Goal: Information Seeking & Learning: Learn about a topic

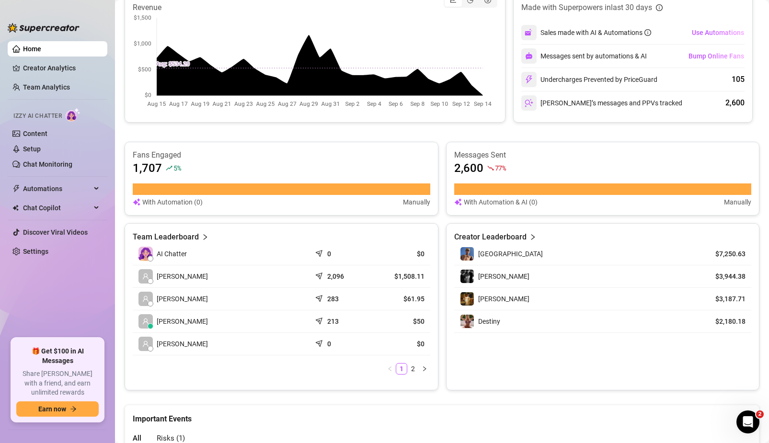
scroll to position [222, 0]
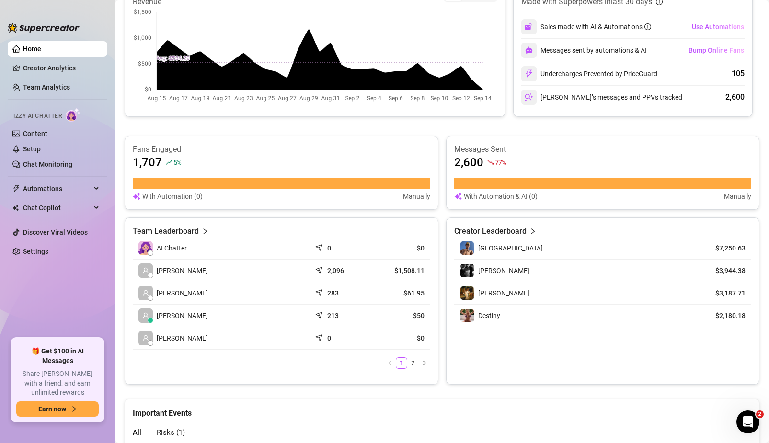
click at [188, 232] on article "Team Leaderboard" at bounding box center [166, 232] width 66 height 12
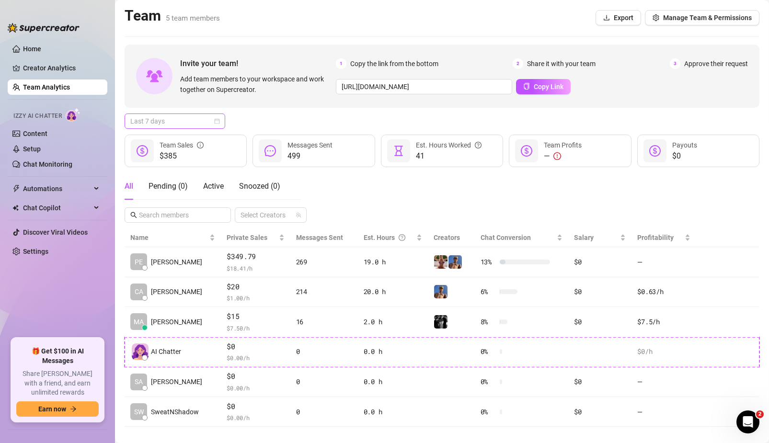
click at [208, 127] on span "Last 7 days" at bounding box center [174, 121] width 89 height 14
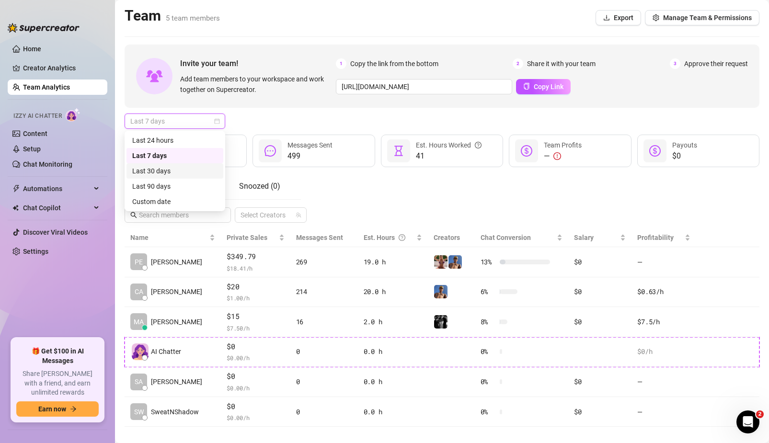
click at [182, 168] on div "Last 30 days" at bounding box center [174, 171] width 85 height 11
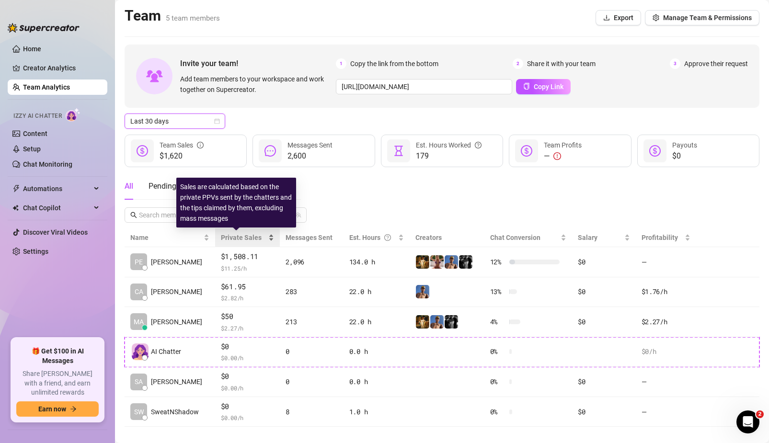
click at [256, 235] on span "Private Sales" at bounding box center [241, 238] width 41 height 8
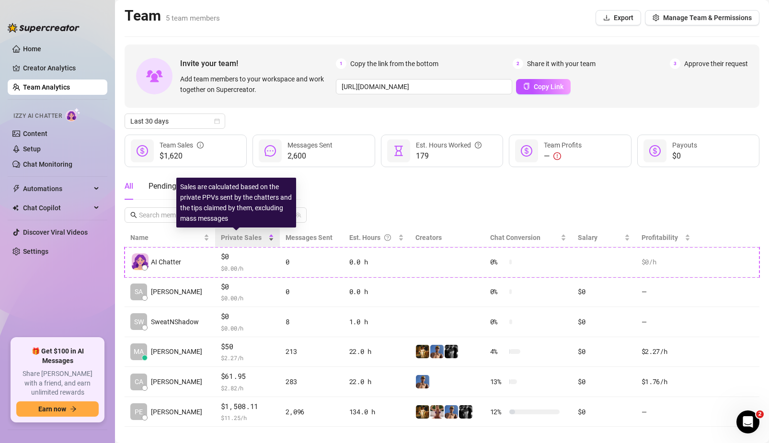
click at [256, 234] on span "Private Sales" at bounding box center [241, 238] width 41 height 8
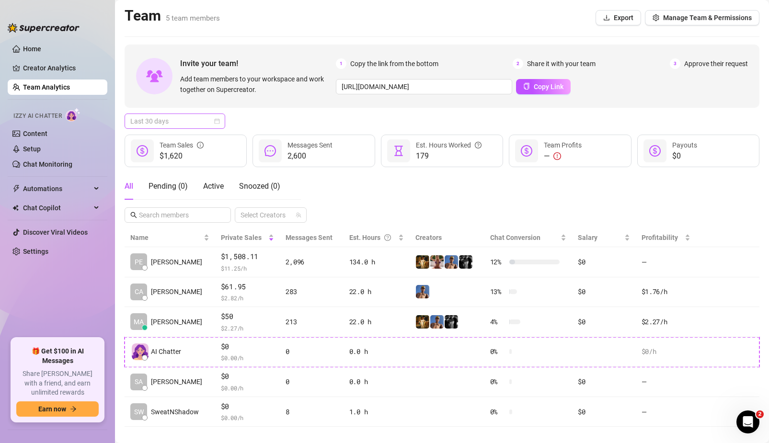
click at [204, 124] on span "Last 30 days" at bounding box center [174, 121] width 89 height 14
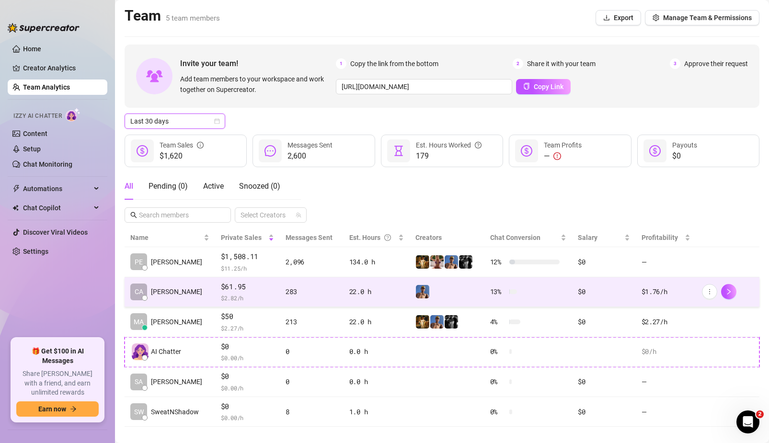
click at [157, 297] on span "[PERSON_NAME]" at bounding box center [176, 292] width 51 height 11
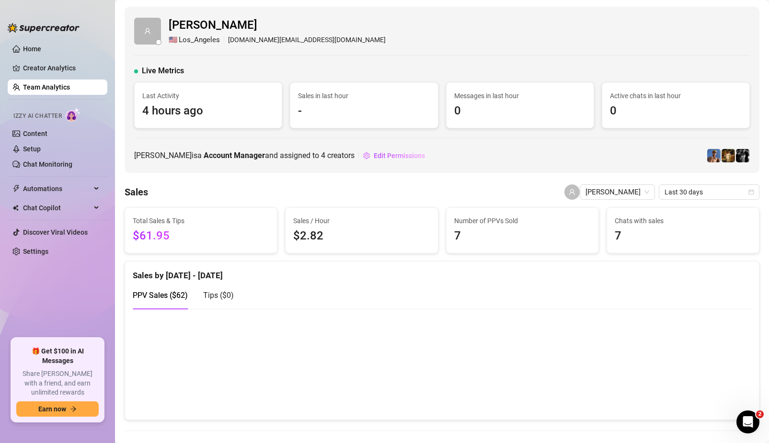
click at [219, 299] on span "Tips ( $0 )" at bounding box center [218, 295] width 31 height 9
click at [164, 298] on span "PPV Sales ( $62 )" at bounding box center [160, 295] width 55 height 9
click at [42, 38] on ul "Home Creator Analytics Team Analytics Izzy AI Chatter Content Setup Chat Monito…" at bounding box center [58, 185] width 100 height 297
click at [33, 53] on link "Home" at bounding box center [32, 49] width 18 height 8
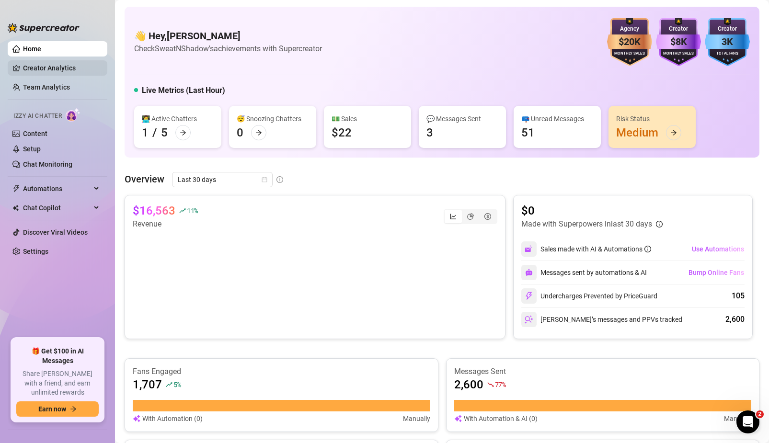
click at [61, 69] on link "Creator Analytics" at bounding box center [61, 67] width 77 height 15
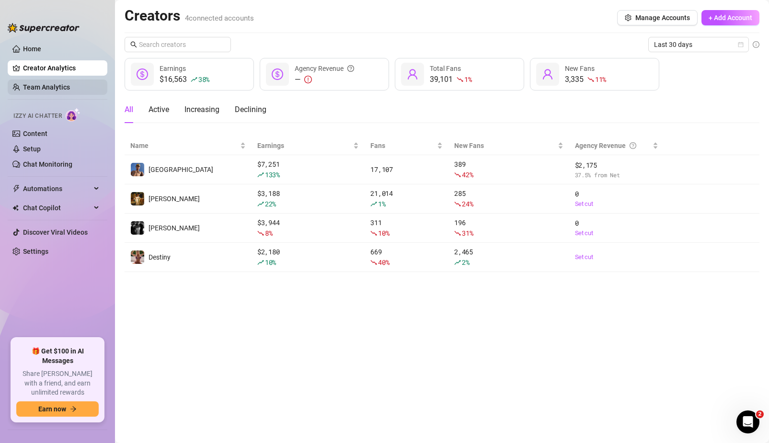
click at [65, 89] on link "Team Analytics" at bounding box center [46, 87] width 47 height 8
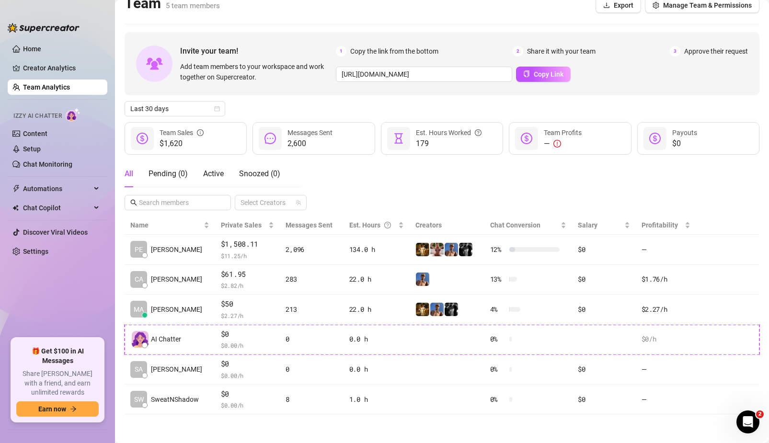
scroll to position [12, 0]
click at [369, 180] on div "All Pending ( 0 ) Active Snoozed ( 0 ) Select Creators" at bounding box center [442, 186] width 635 height 50
